Goal: Task Accomplishment & Management: Complete application form

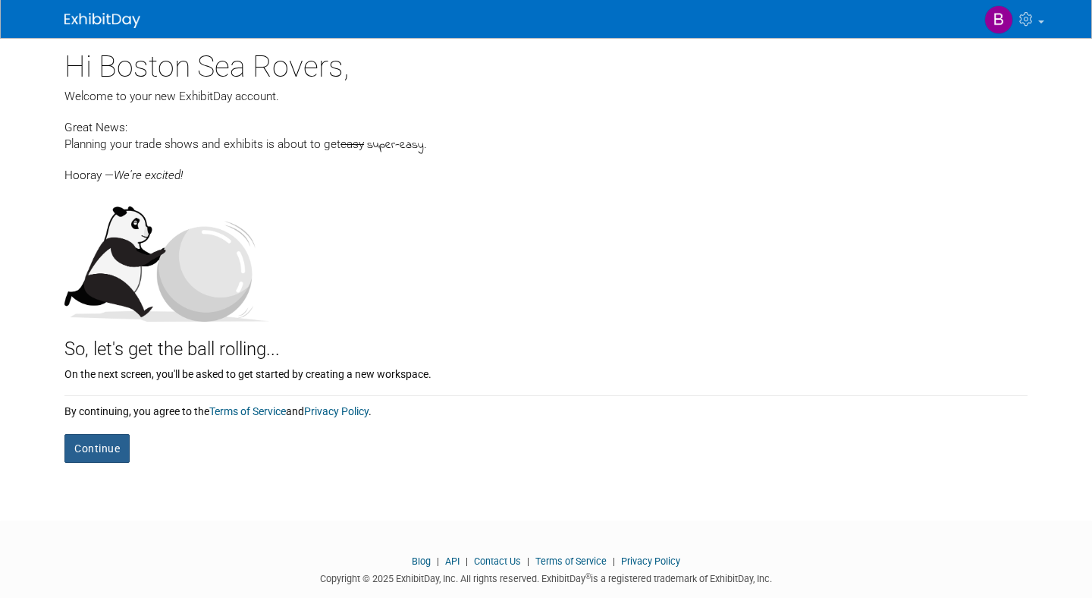
click at [108, 443] on button "Continue" at bounding box center [96, 448] width 65 height 29
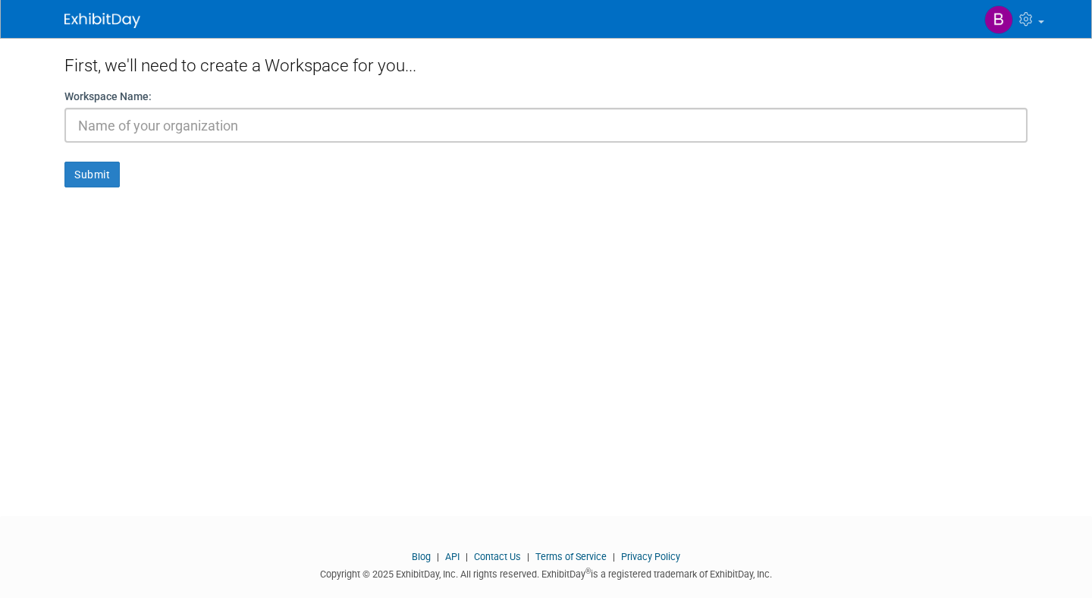
click at [193, 127] on input "text" at bounding box center [545, 125] width 963 height 35
type input "2"
click at [92, 168] on button "Submit" at bounding box center [91, 175] width 55 height 26
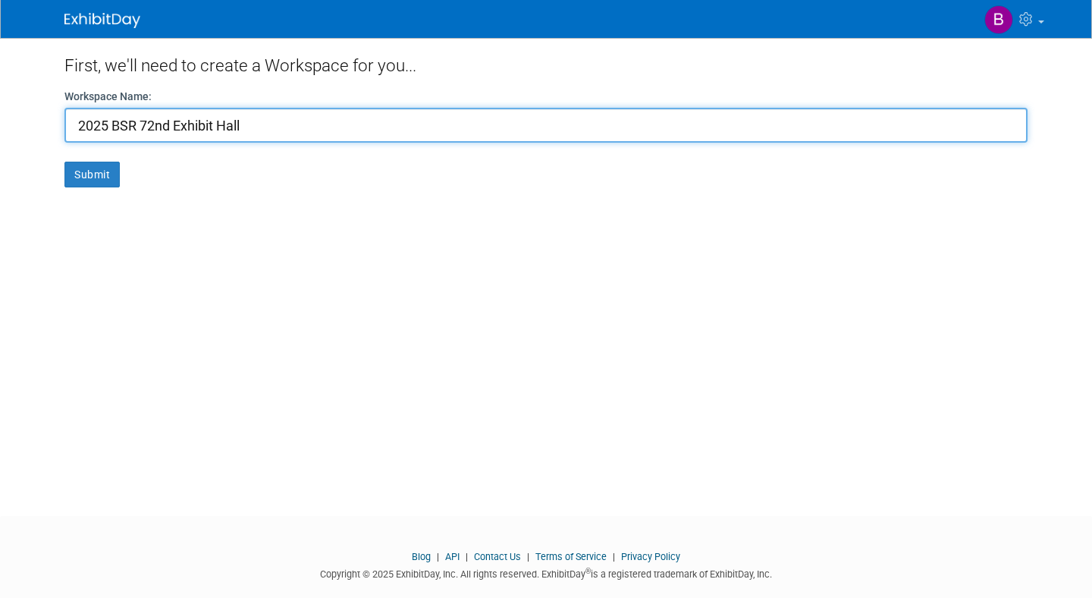
drag, startPoint x: 248, startPoint y: 124, endPoint x: 0, endPoint y: 121, distance: 248.0
click at [0, 121] on body "My Account My Profile & Preferences Contact us" at bounding box center [546, 299] width 1092 height 598
type input "Boston Sea Rovers"
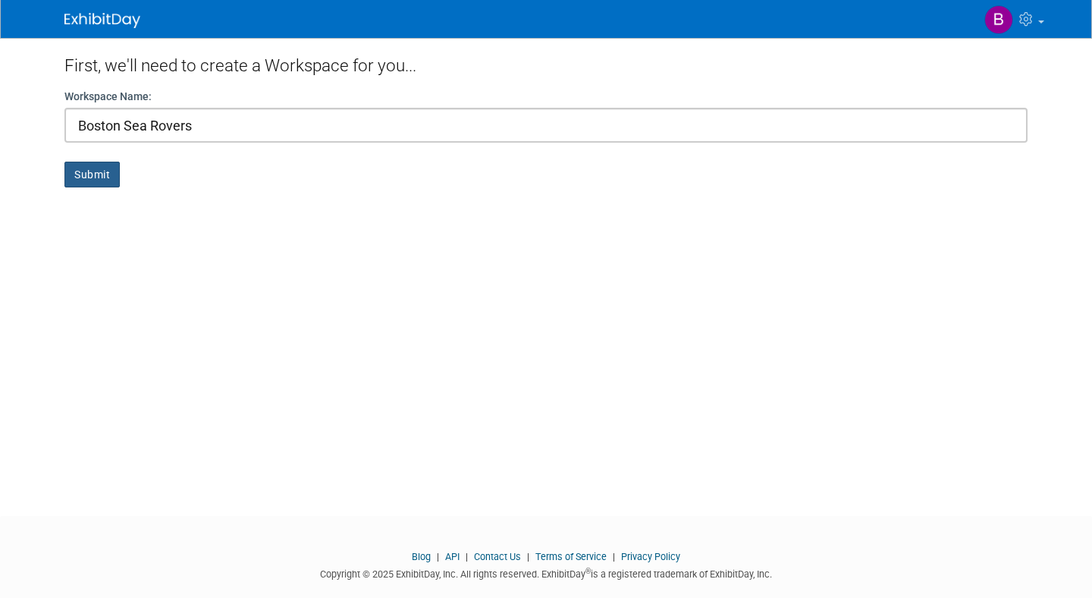
click at [105, 176] on button "Submit" at bounding box center [91, 175] width 55 height 26
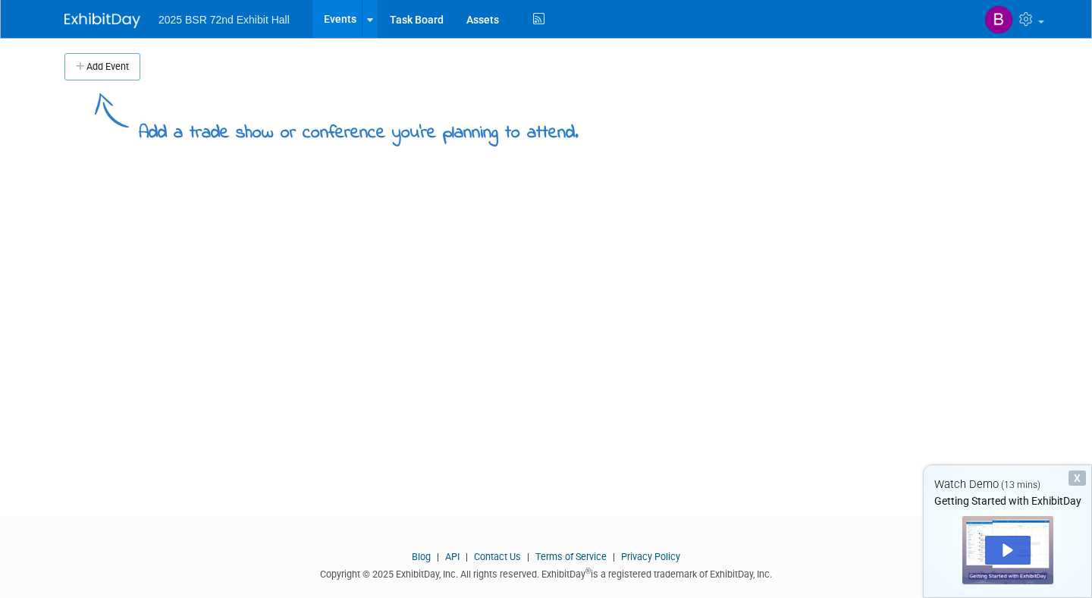
click at [240, 20] on span "2025 BSR 72nd Exhibit Hall" at bounding box center [224, 20] width 131 height 12
click at [292, 21] on li "2025 BSR 72nd Exhibit Hall" at bounding box center [235, 14] width 153 height 22
click at [111, 72] on button "Add Event" at bounding box center [102, 66] width 76 height 27
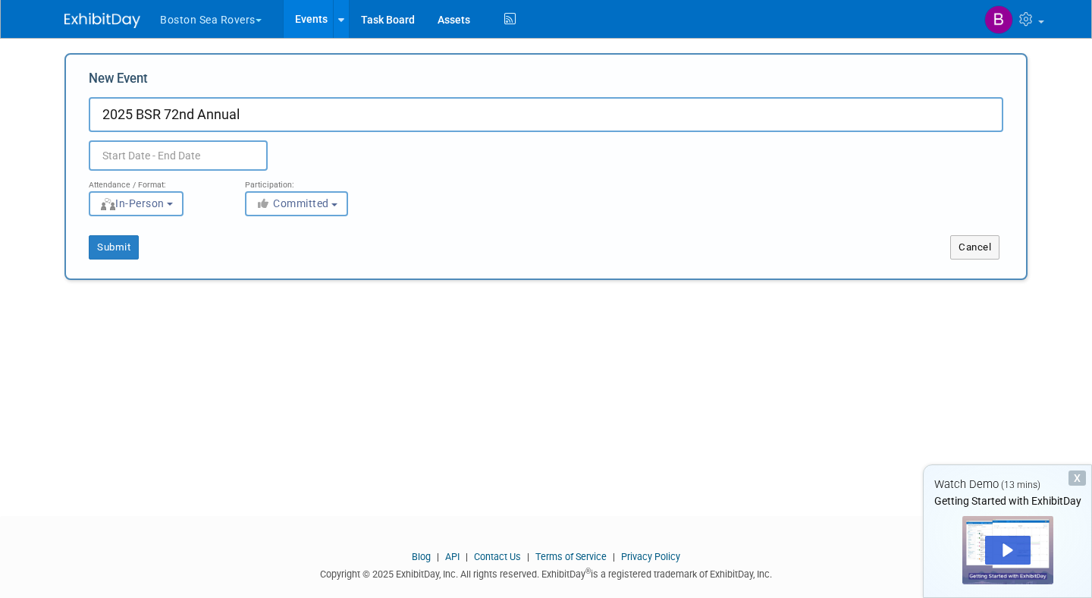
type input "2025 BSR 72nd Annual"
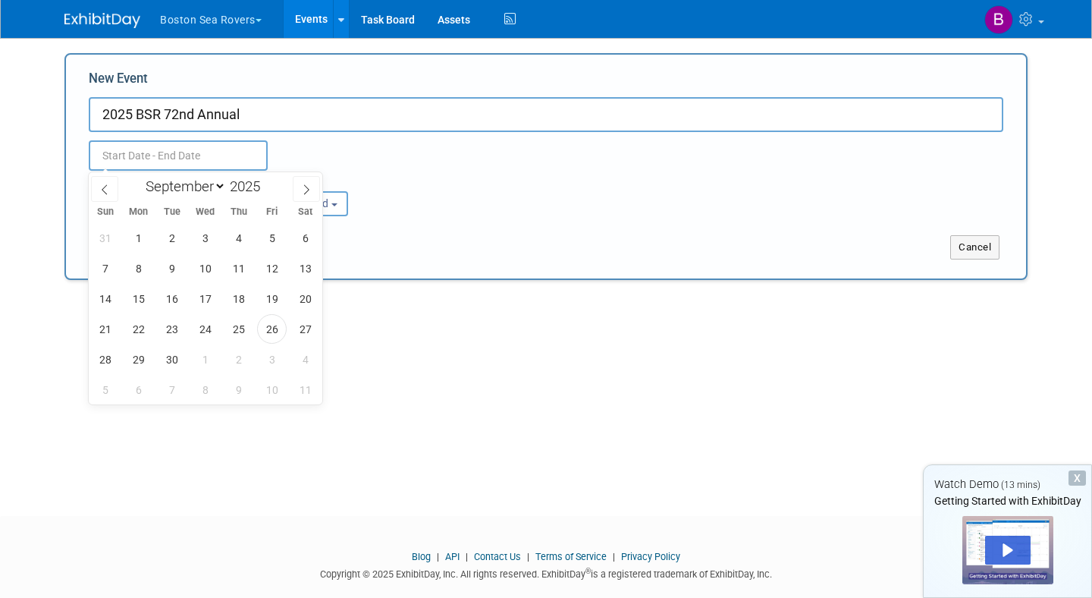
click at [152, 159] on input "text" at bounding box center [178, 155] width 179 height 30
click at [304, 193] on icon at bounding box center [306, 189] width 5 height 10
select select "11"
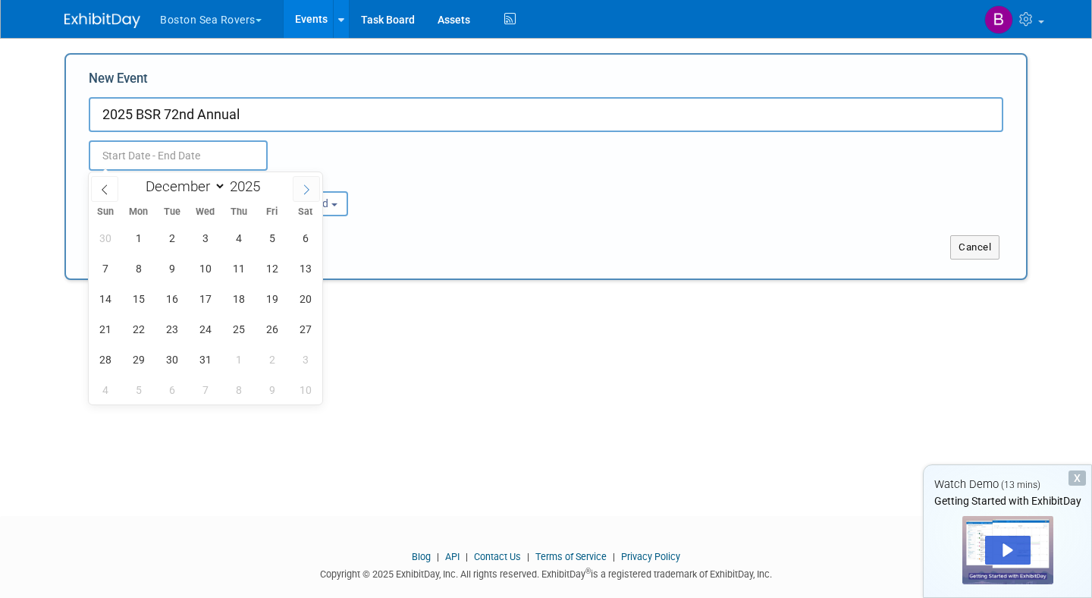
click at [304, 193] on icon at bounding box center [306, 189] width 5 height 10
type input "2026"
click at [304, 193] on icon at bounding box center [306, 189] width 5 height 10
select select "2"
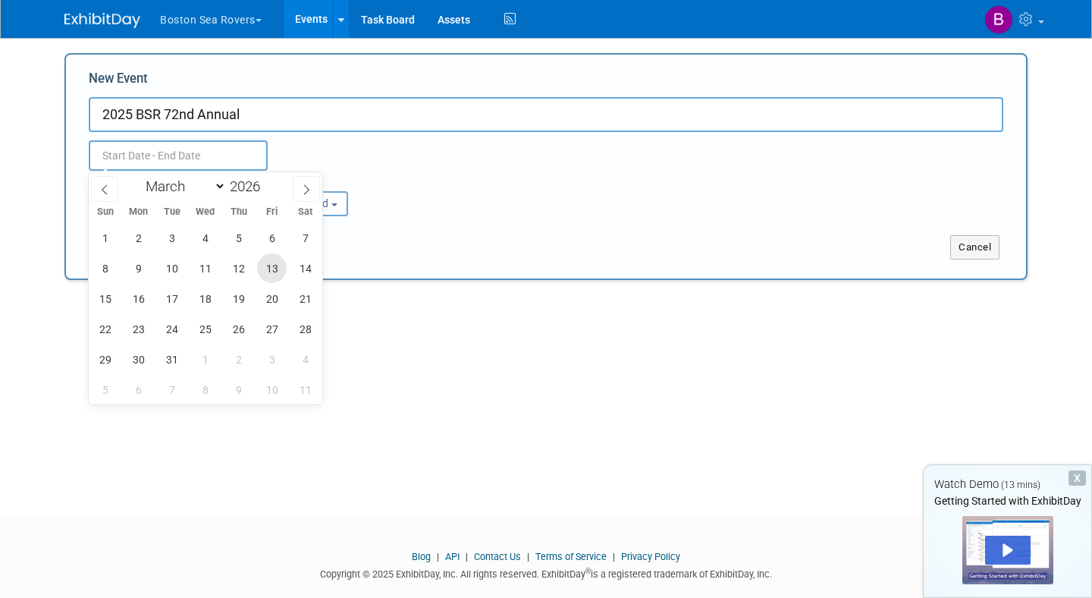
click at [276, 268] on span "13" at bounding box center [272, 268] width 30 height 30
click at [112, 302] on span "15" at bounding box center [105, 299] width 30 height 30
type input "Mar 13, 2026 to Mar 15, 2026"
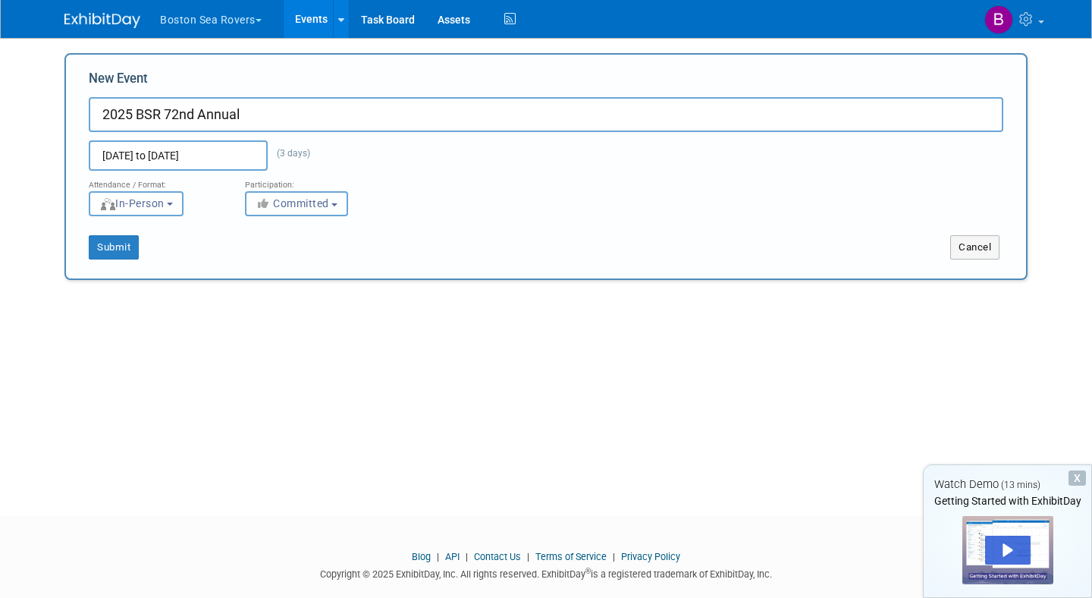
click at [331, 210] on button "Committed" at bounding box center [296, 203] width 103 height 25
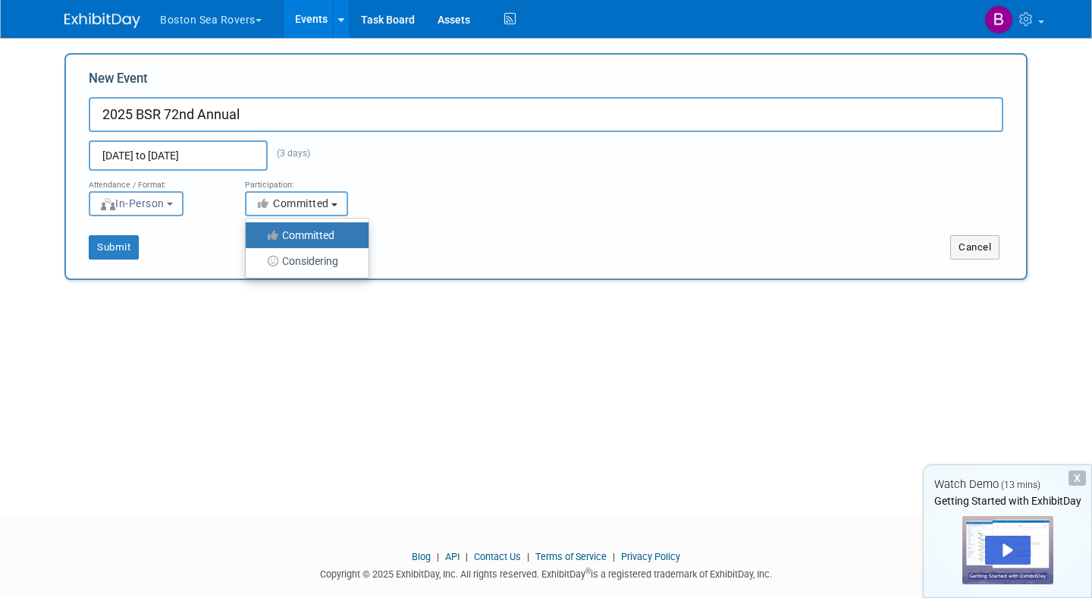
click at [331, 210] on button "Committed" at bounding box center [296, 203] width 103 height 25
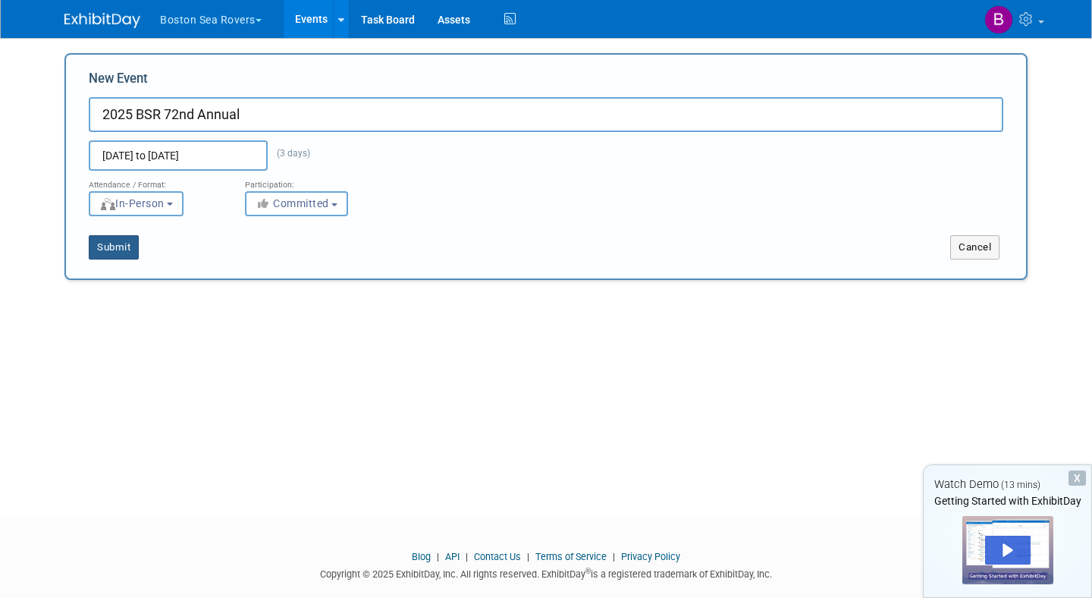
click at [118, 246] on button "Submit" at bounding box center [114, 247] width 50 height 24
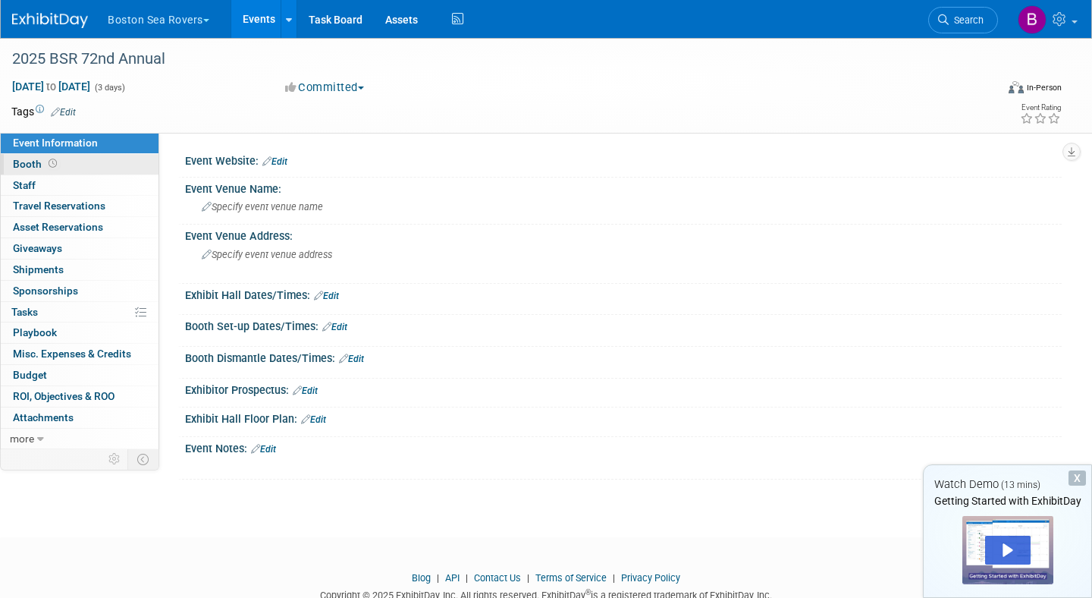
click at [53, 161] on icon at bounding box center [53, 163] width 8 height 8
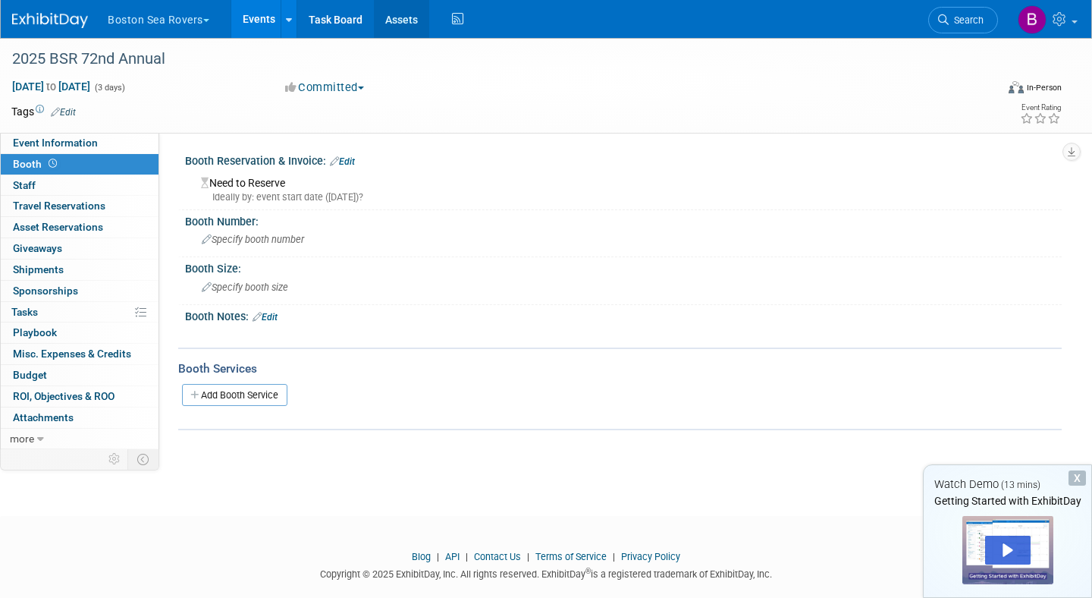
click at [429, 0] on link "Assets" at bounding box center [401, 19] width 55 height 38
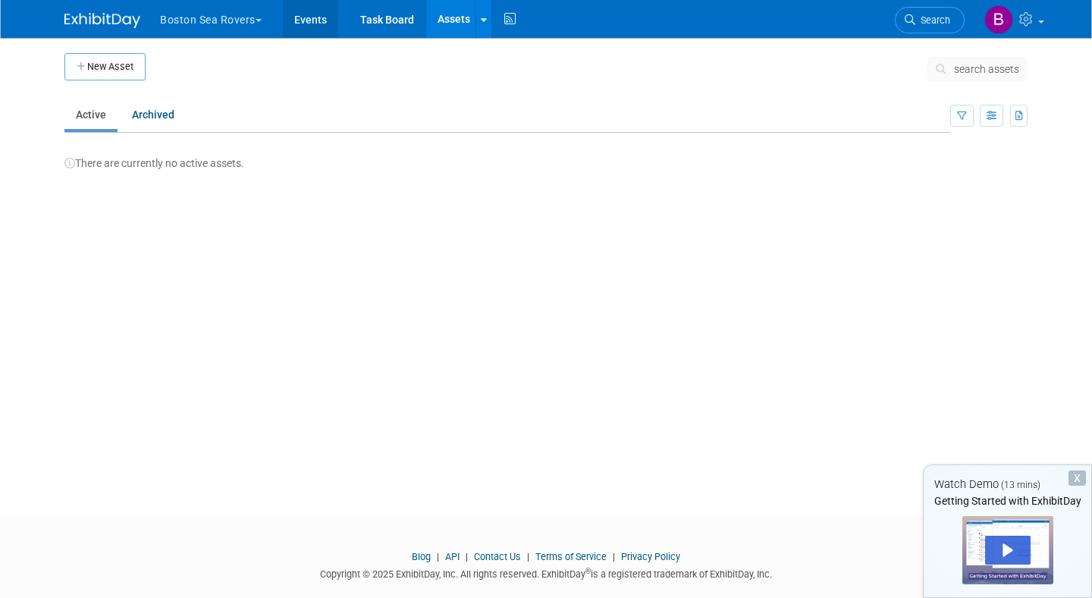
click at [315, 18] on link "Events" at bounding box center [310, 19] width 55 height 38
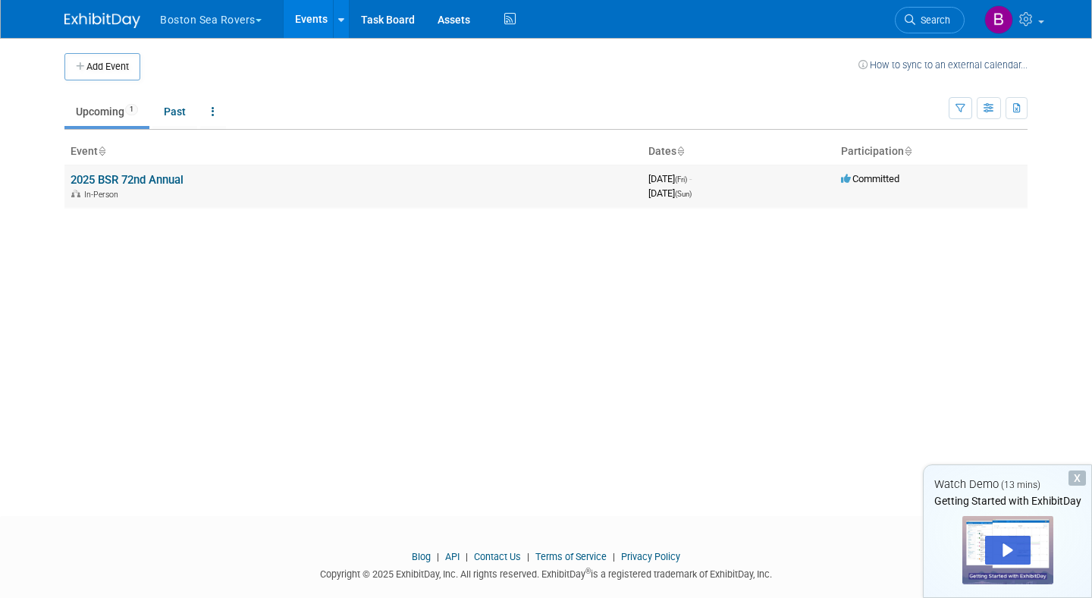
click at [149, 174] on link "2025 BSR 72nd Annual" at bounding box center [127, 180] width 113 height 14
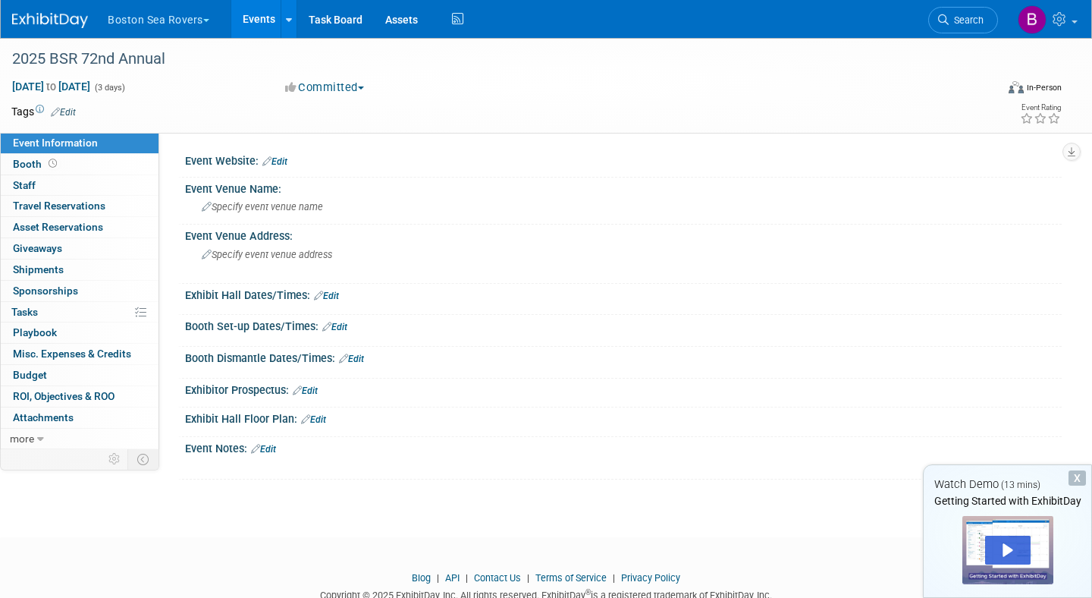
click at [316, 420] on link "Edit" at bounding box center [313, 419] width 25 height 11
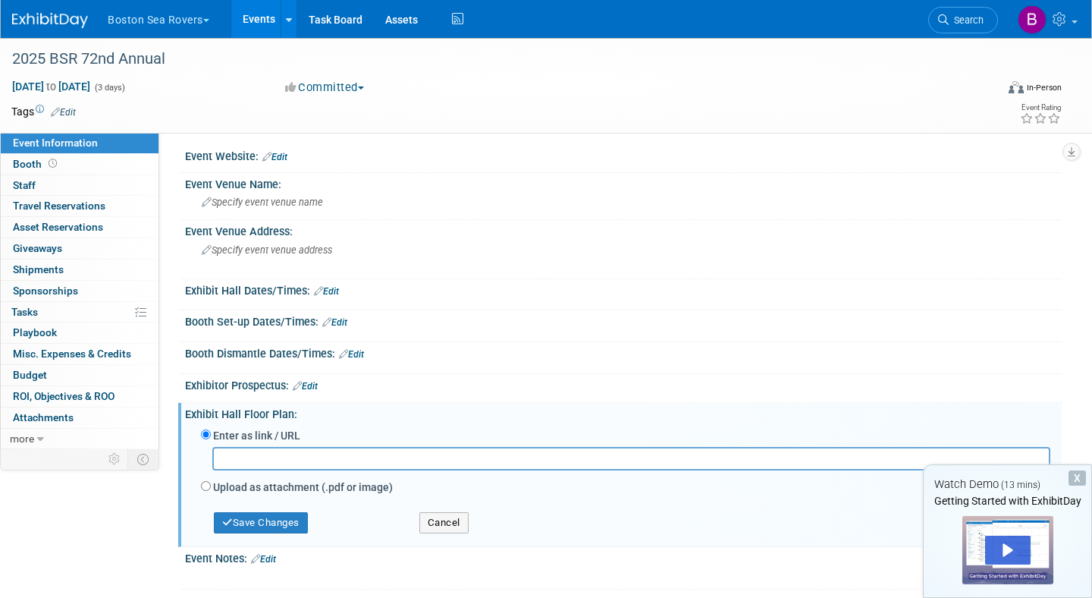
scroll to position [2, 0]
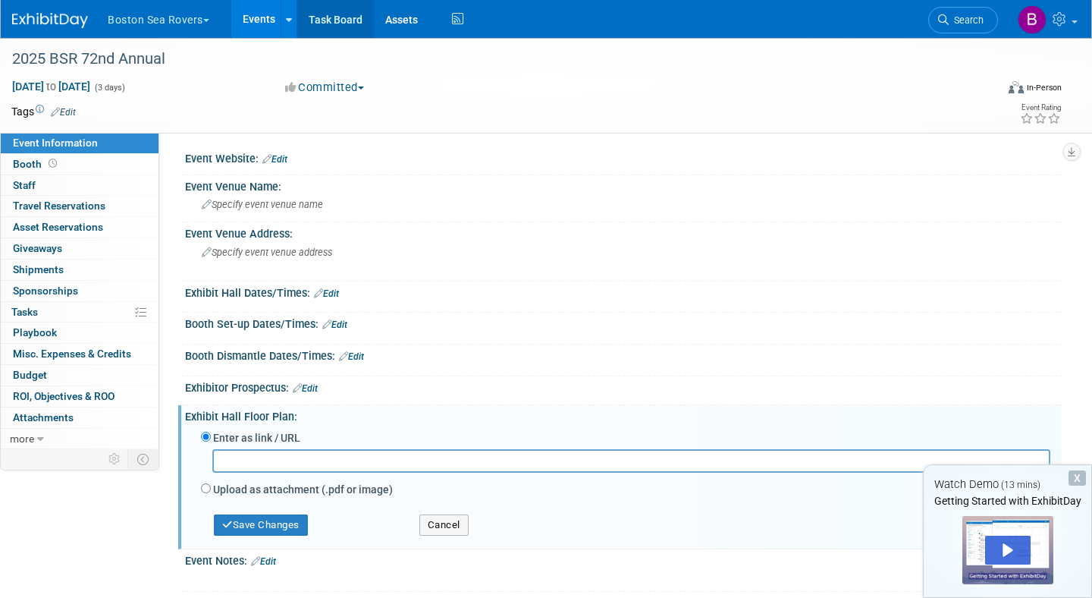
click at [350, 16] on link "Task Board" at bounding box center [335, 19] width 77 height 38
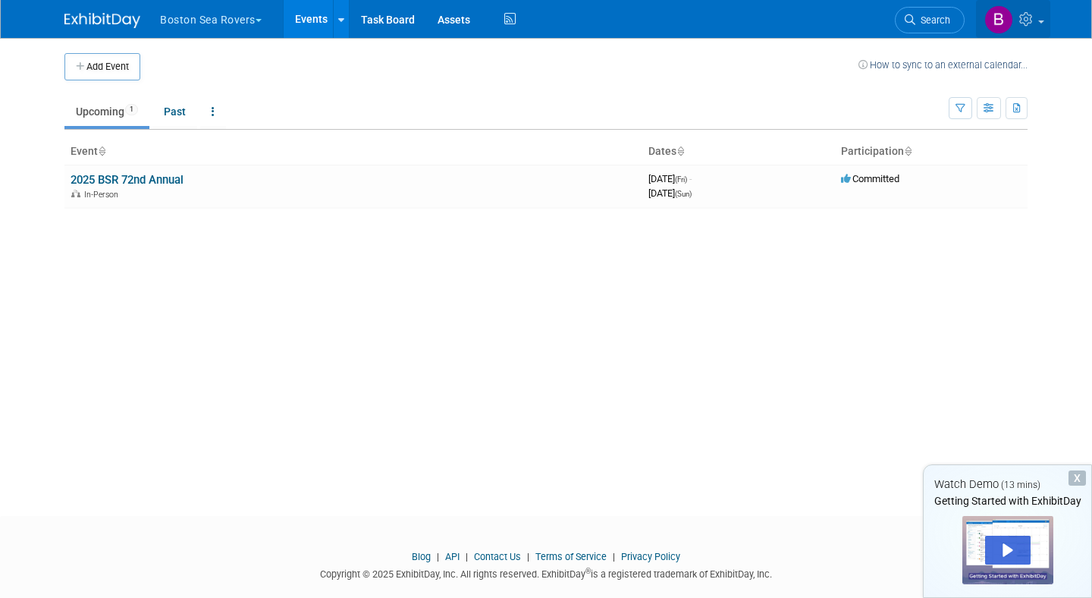
click at [1006, 26] on img at bounding box center [998, 19] width 29 height 29
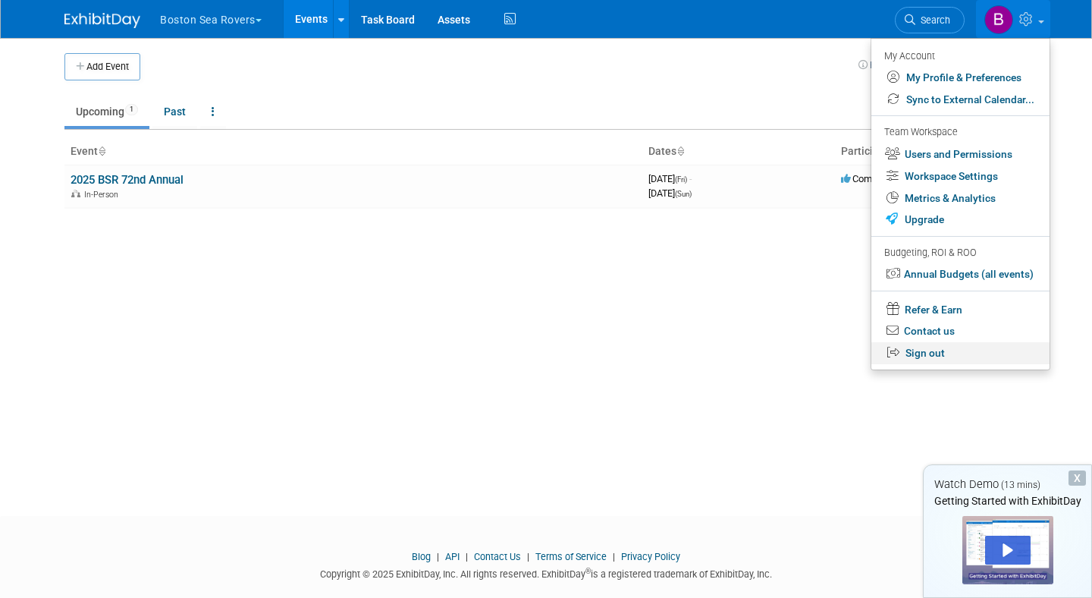
click at [941, 362] on link "Sign out" at bounding box center [960, 353] width 178 height 22
